Goal: Check status: Check status

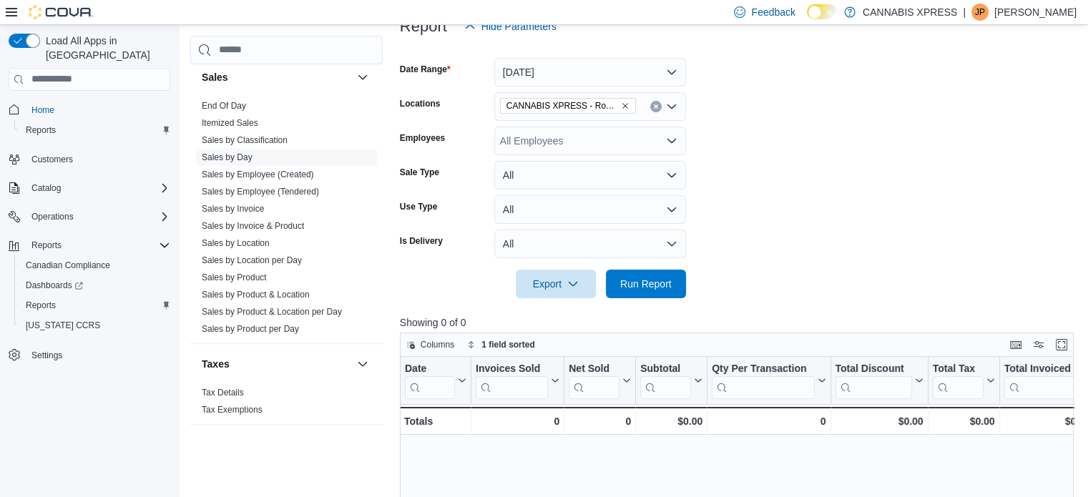
scroll to position [215, 0]
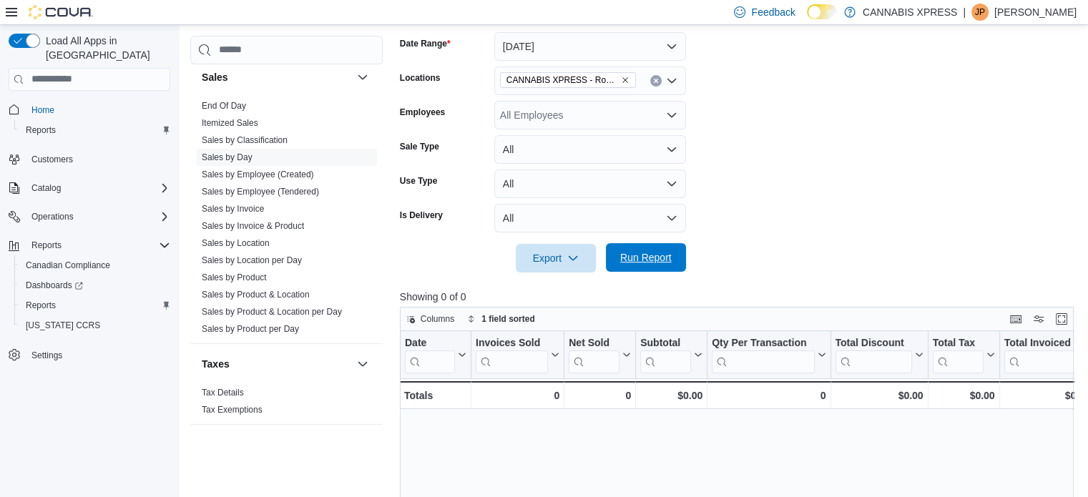
click at [619, 263] on span "Run Report" at bounding box center [646, 257] width 63 height 29
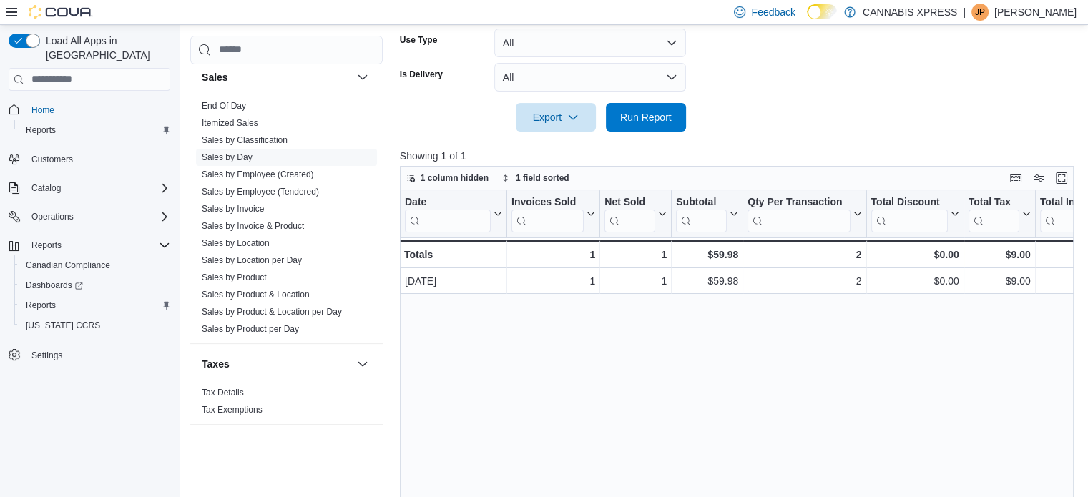
scroll to position [358, 0]
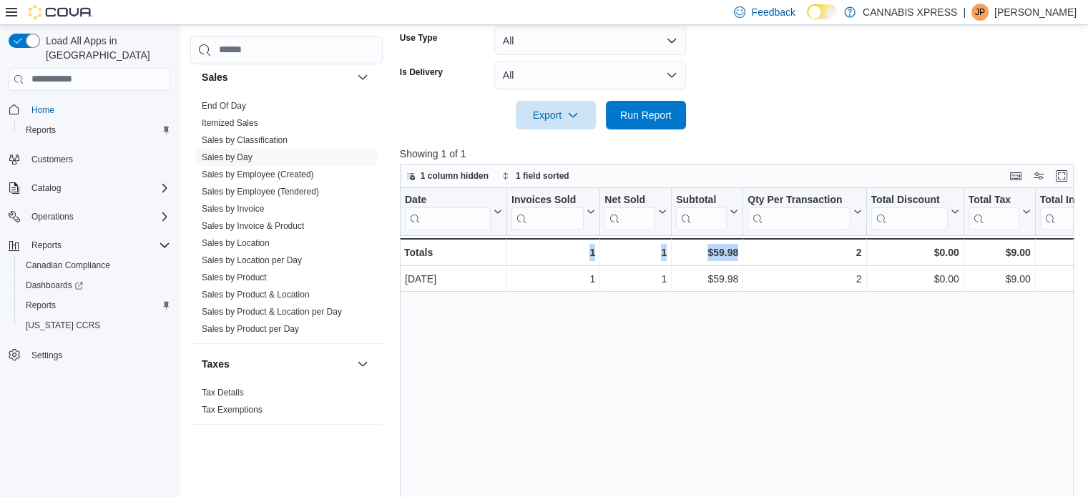
drag, startPoint x: 821, startPoint y: 327, endPoint x: 580, endPoint y: 349, distance: 242.1
click at [580, 349] on div "Date Click to view column header actions Invoices Sold Click to view column hea…" at bounding box center [740, 375] width 681 height 374
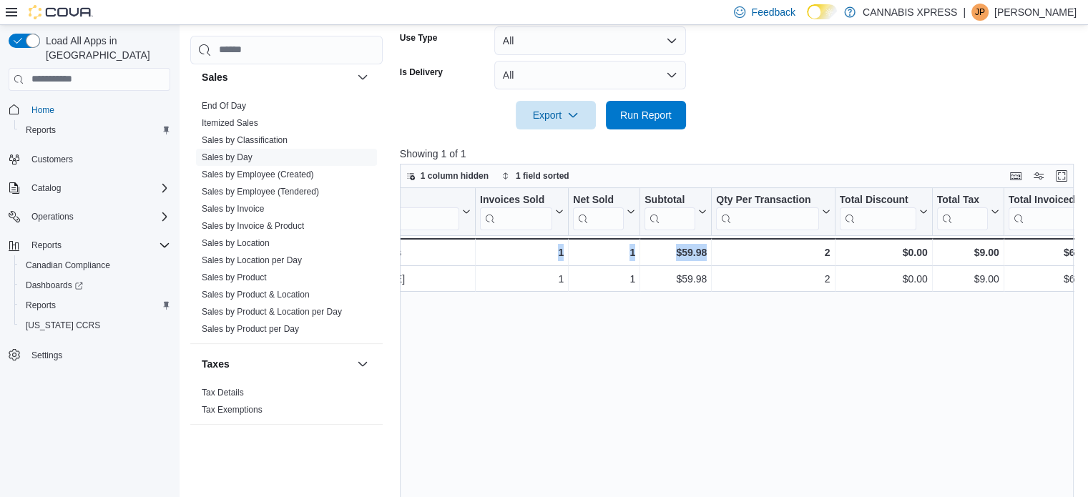
scroll to position [0, 0]
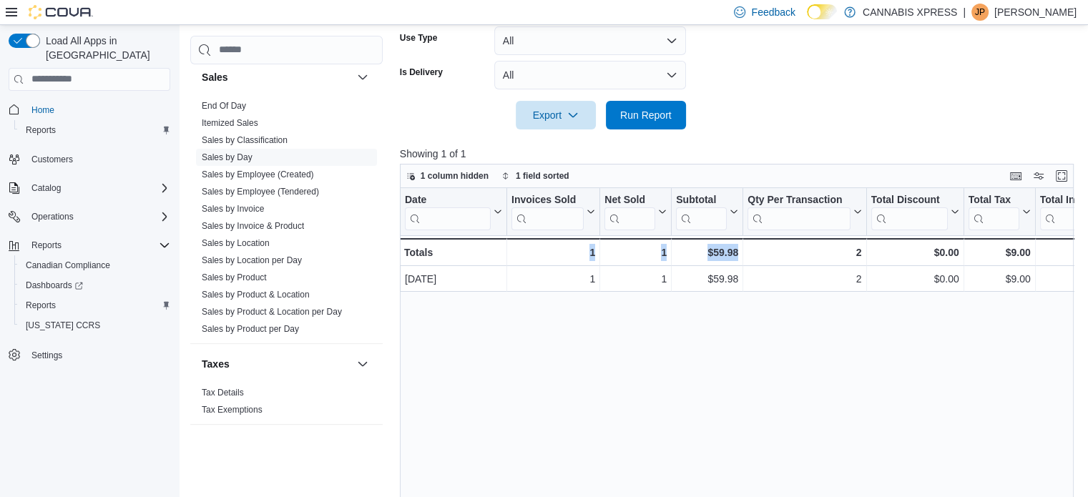
click at [589, 330] on div "Date Click to view column header actions Invoices Sold Click to view column hea…" at bounding box center [740, 375] width 681 height 374
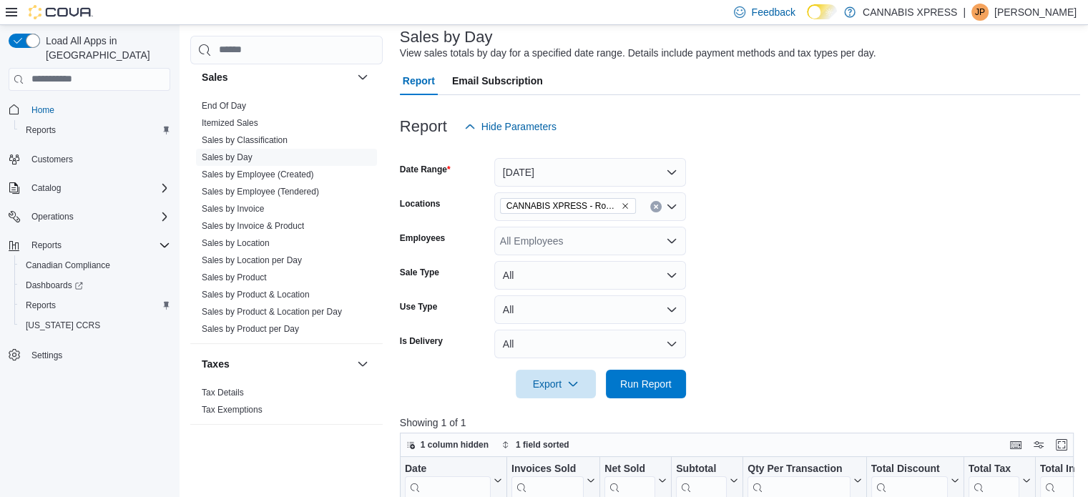
scroll to position [88, 0]
click at [655, 205] on icon "Clear input" at bounding box center [656, 207] width 4 height 4
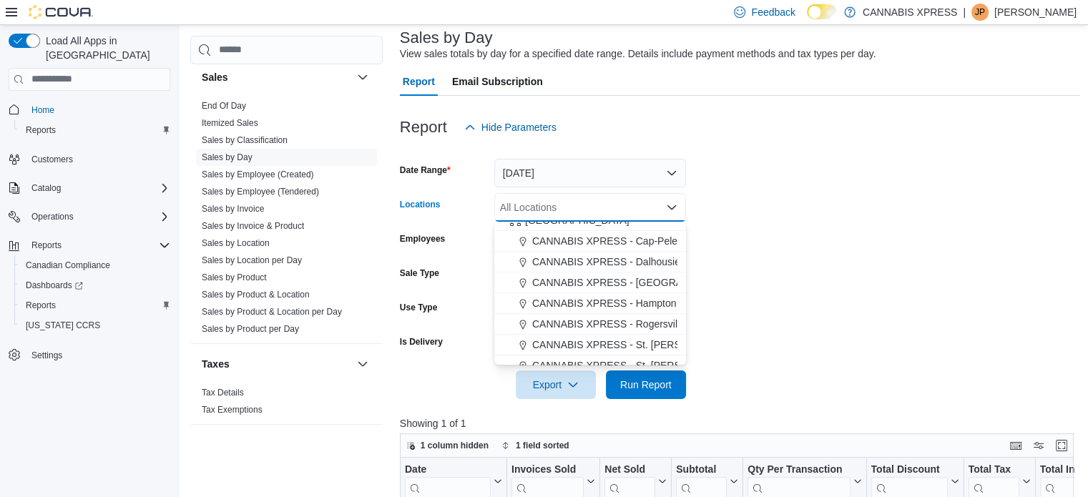
scroll to position [345, 0]
click at [603, 278] on span "CANNABIS XPRESS - [GEOGRAPHIC_DATA]-[GEOGRAPHIC_DATA] ([GEOGRAPHIC_DATA])" at bounding box center [746, 281] width 429 height 14
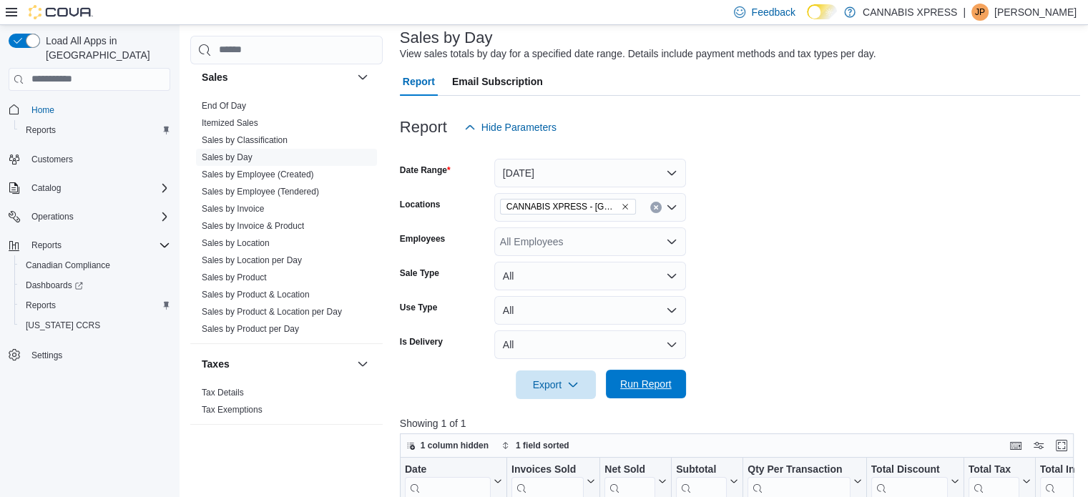
click at [647, 383] on span "Run Report" at bounding box center [646, 384] width 52 height 14
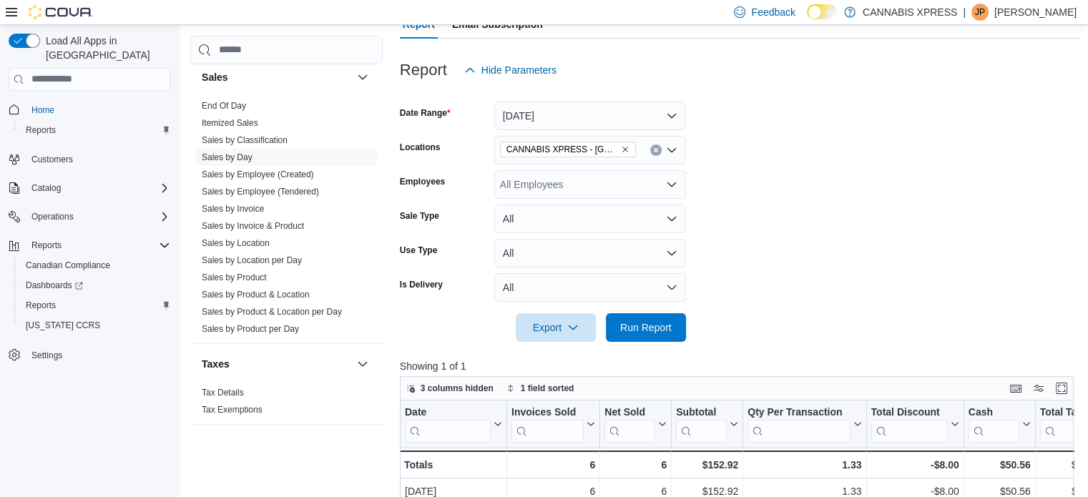
scroll to position [145, 0]
drag, startPoint x: 658, startPoint y: 151, endPoint x: 651, endPoint y: 148, distance: 7.7
click at [651, 148] on button "Clear input" at bounding box center [655, 150] width 11 height 11
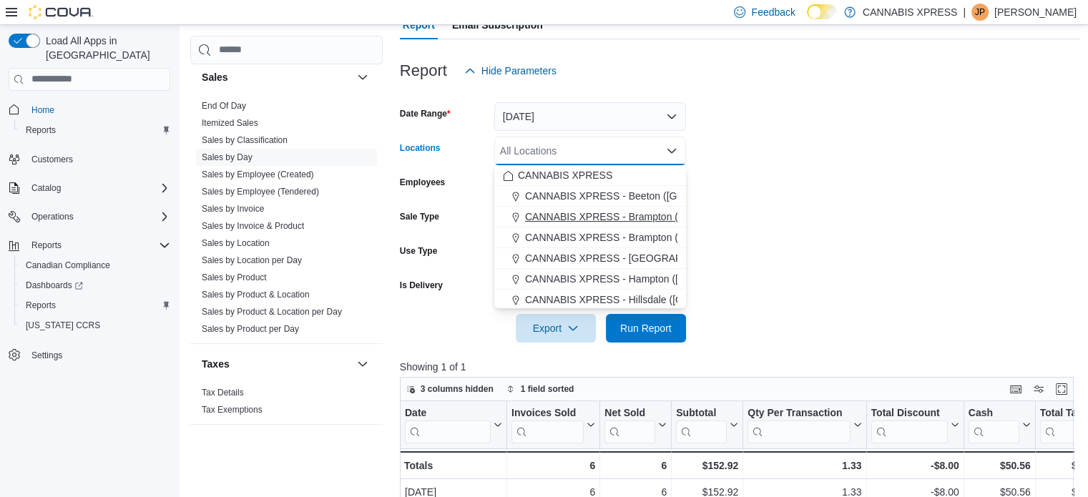
scroll to position [355, 0]
drag, startPoint x: 625, startPoint y: 253, endPoint x: 611, endPoint y: 252, distance: 14.4
click at [611, 252] on span "CANNABIS XPRESS - Rogersville - (Rue Principale)" at bounding box center [649, 256] width 234 height 14
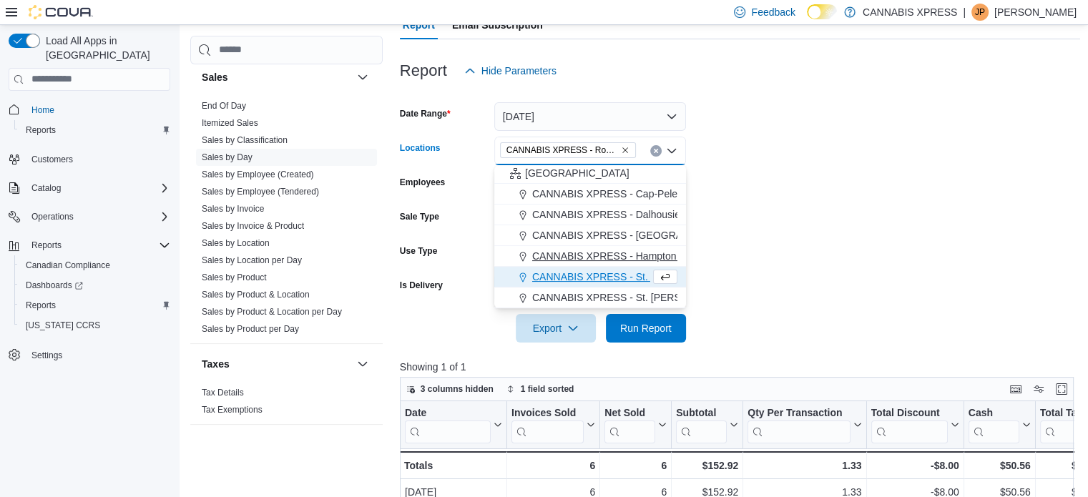
scroll to position [334, 0]
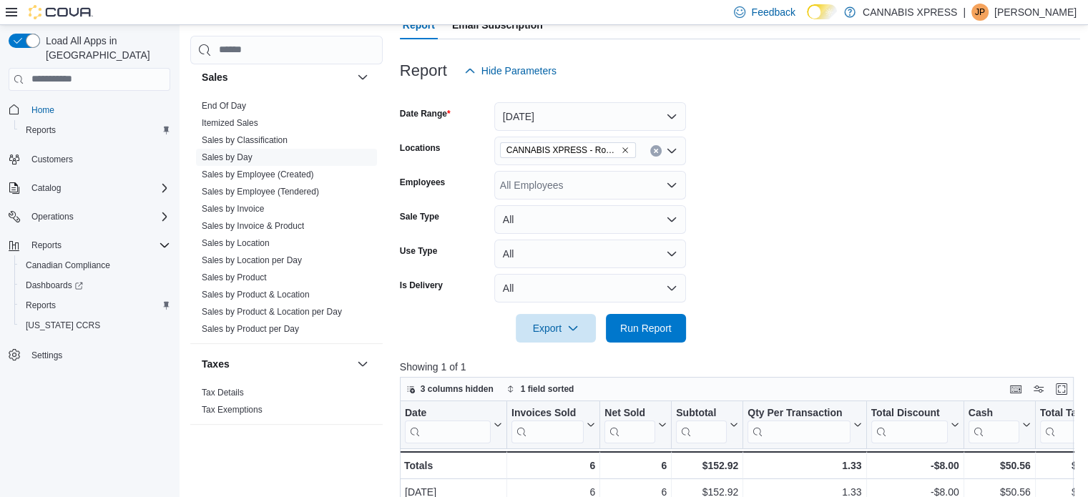
click at [734, 195] on form "Date Range [DATE] Locations CANNABIS XPRESS - [GEOGRAPHIC_DATA] - ([GEOGRAPHIC_…" at bounding box center [740, 214] width 681 height 258
click at [641, 323] on span "Run Report" at bounding box center [646, 327] width 52 height 14
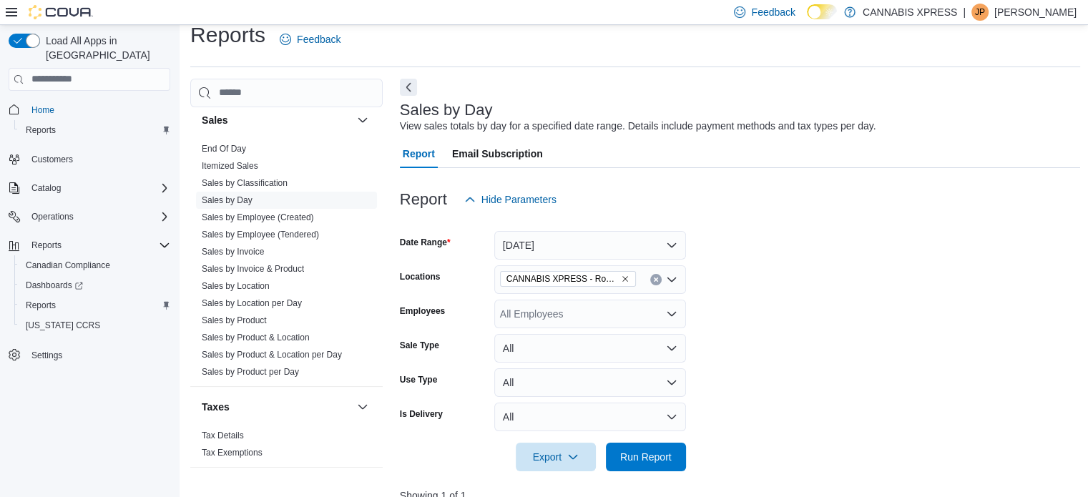
scroll to position [14, 0]
